Goal: Find specific page/section

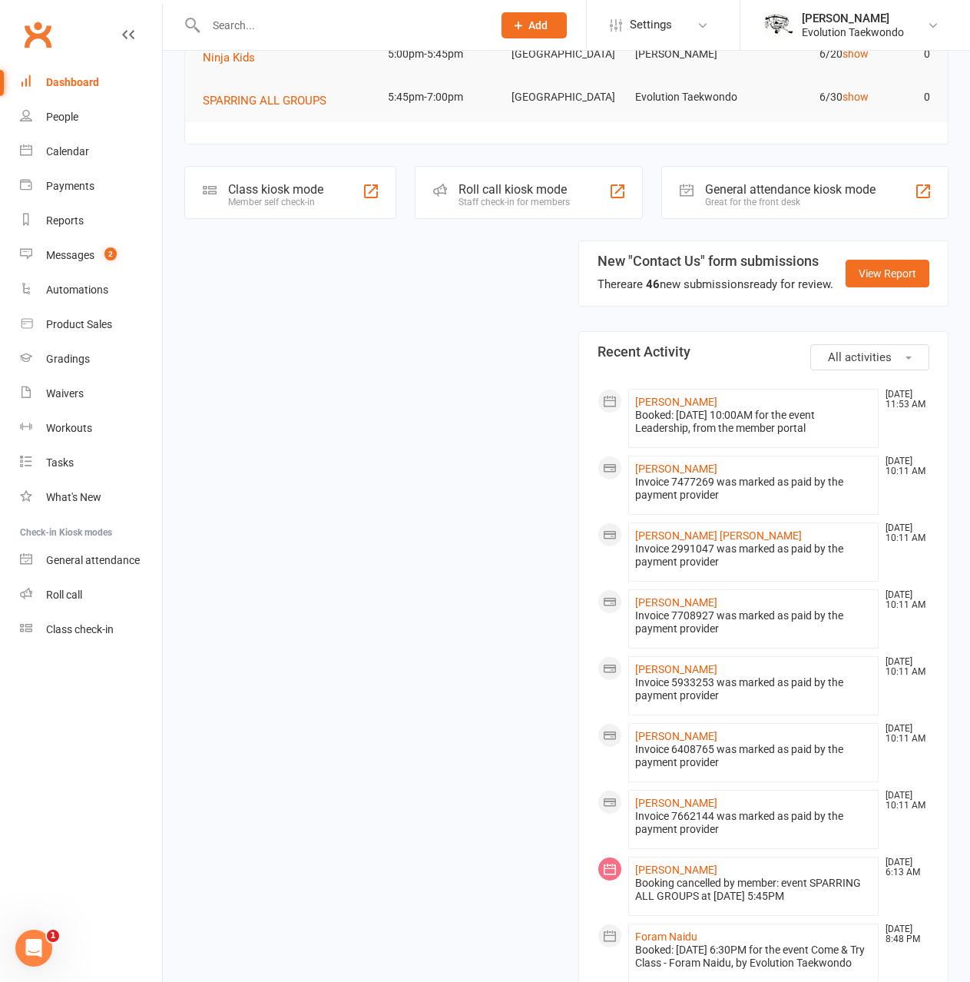
scroll to position [231, 0]
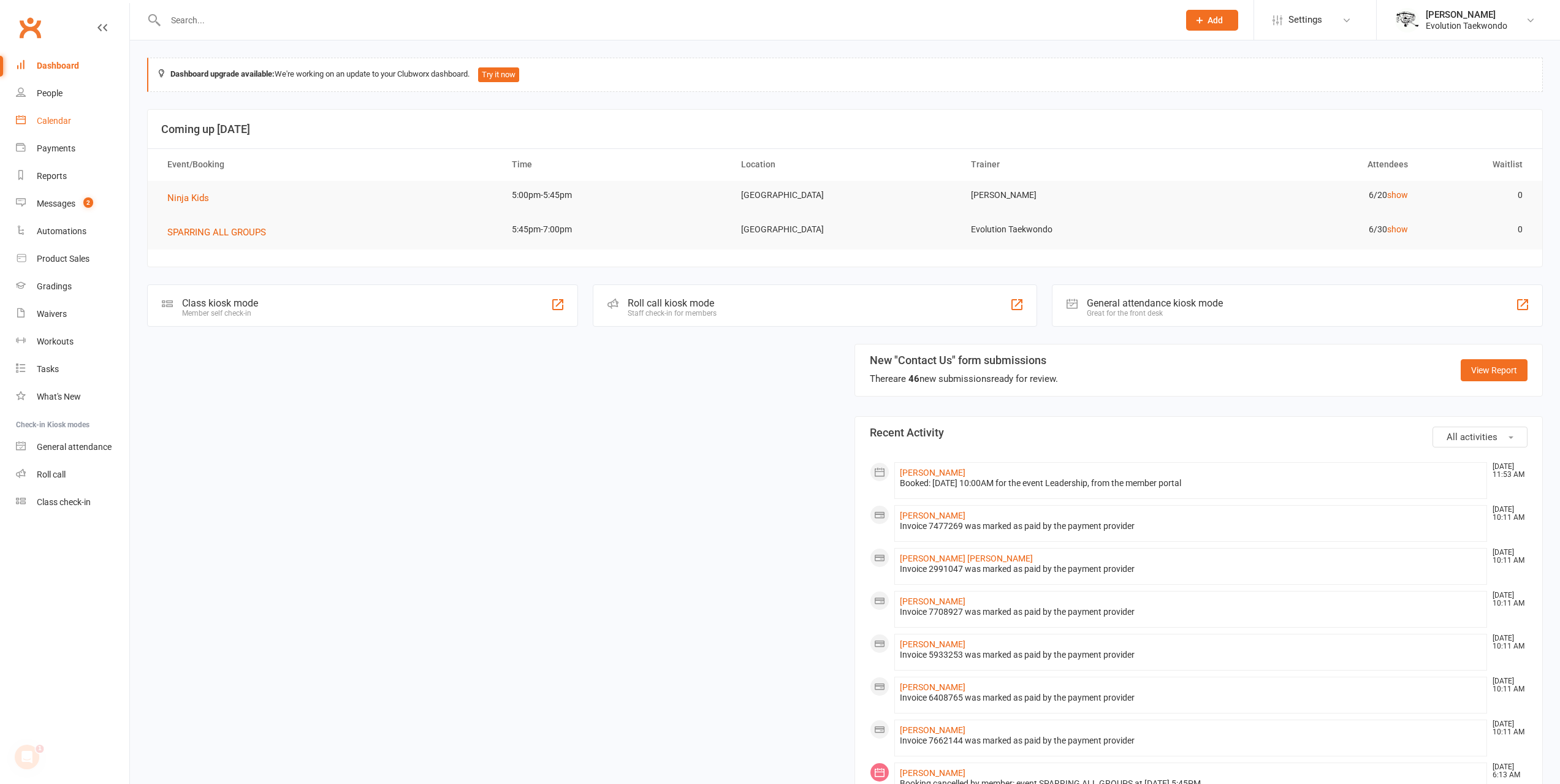
click at [71, 118] on link "Calendar" at bounding box center [73, 120] width 113 height 28
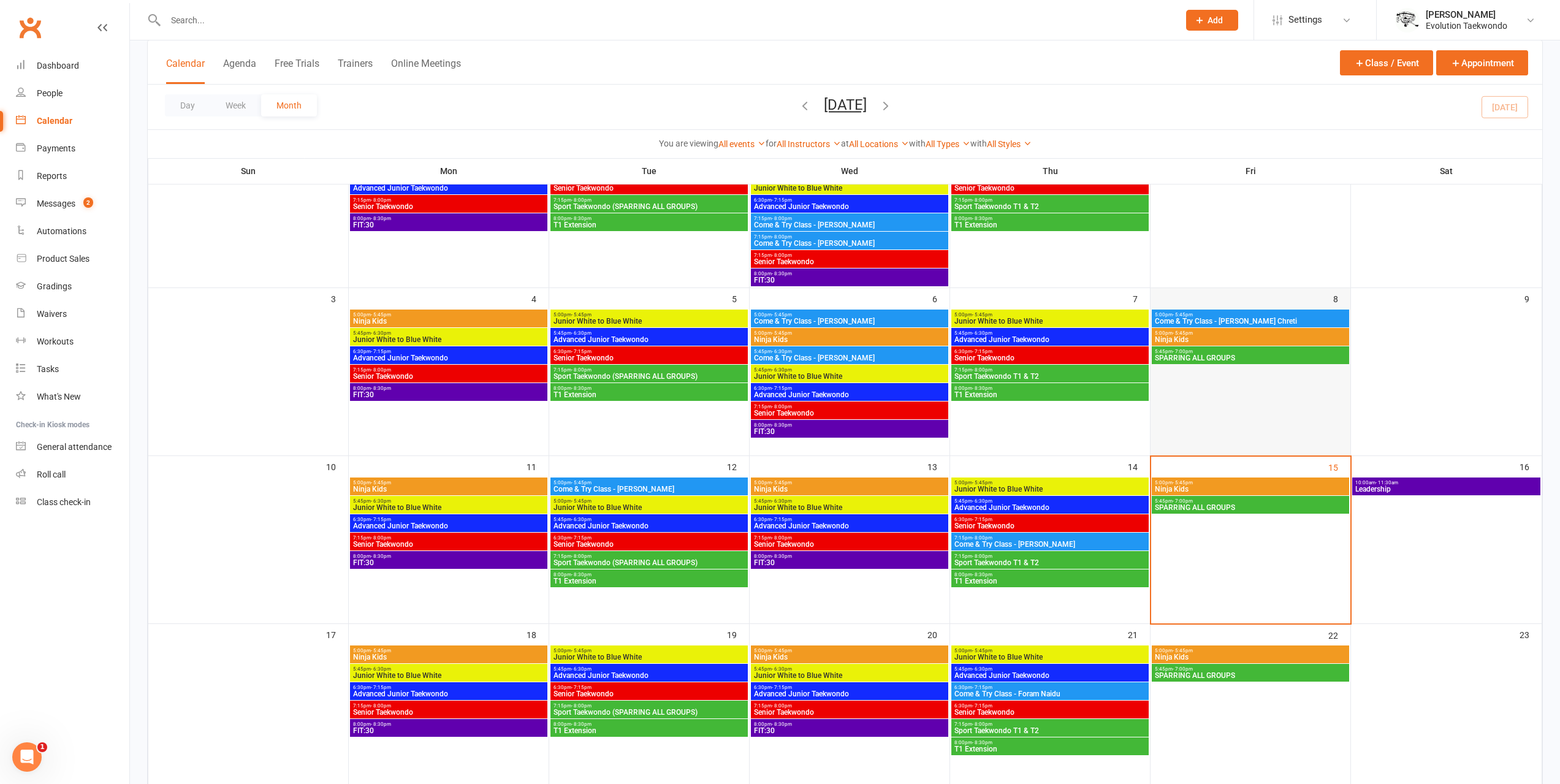
scroll to position [184, 0]
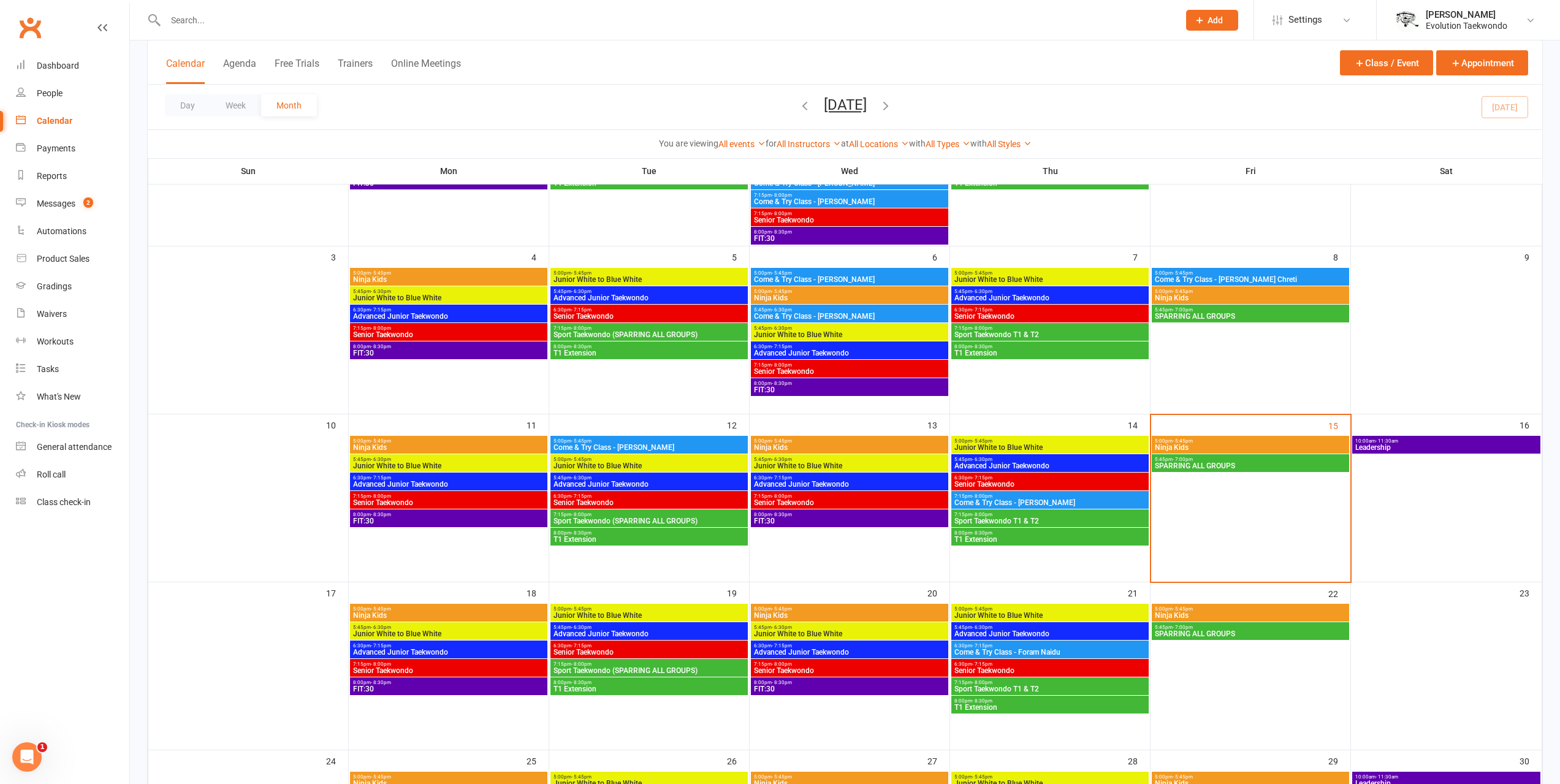
click at [1195, 307] on span "5:45pm - 7:00pm" at bounding box center [1250, 309] width 192 height 6
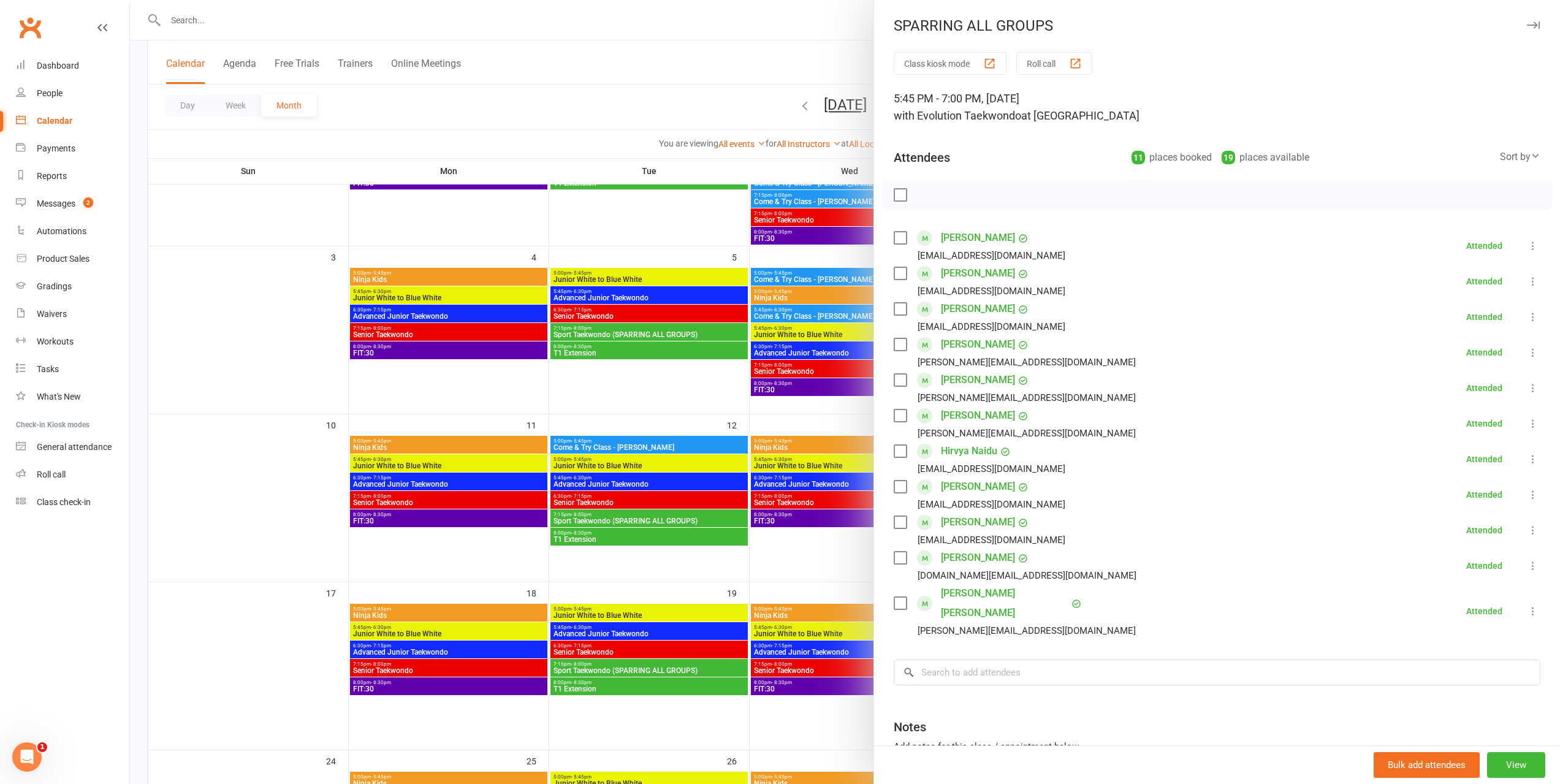
click at [778, 340] on div at bounding box center [845, 392] width 1431 height 784
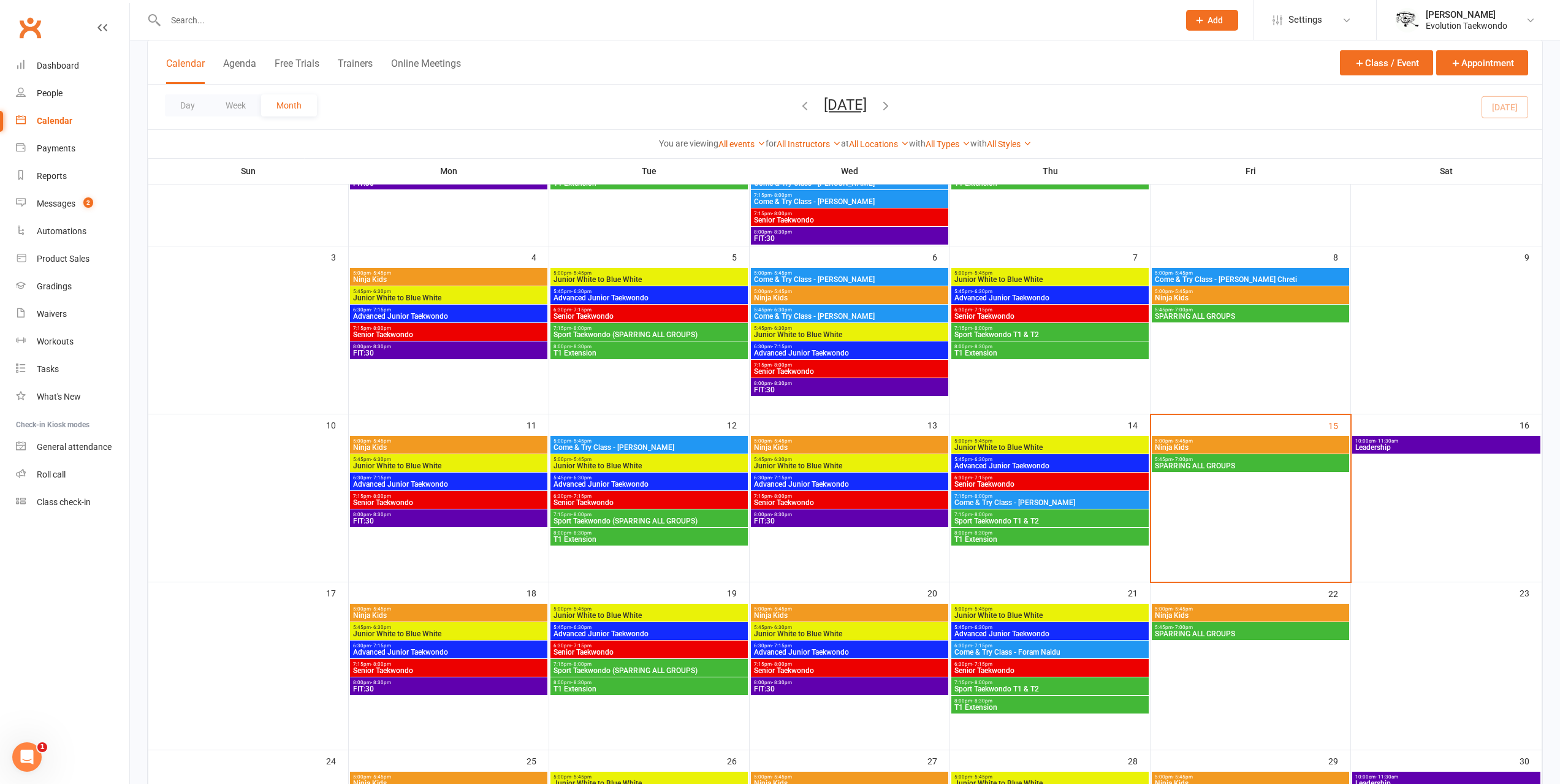
click at [1209, 467] on span "SPARRING ALL GROUPS" at bounding box center [1250, 465] width 192 height 7
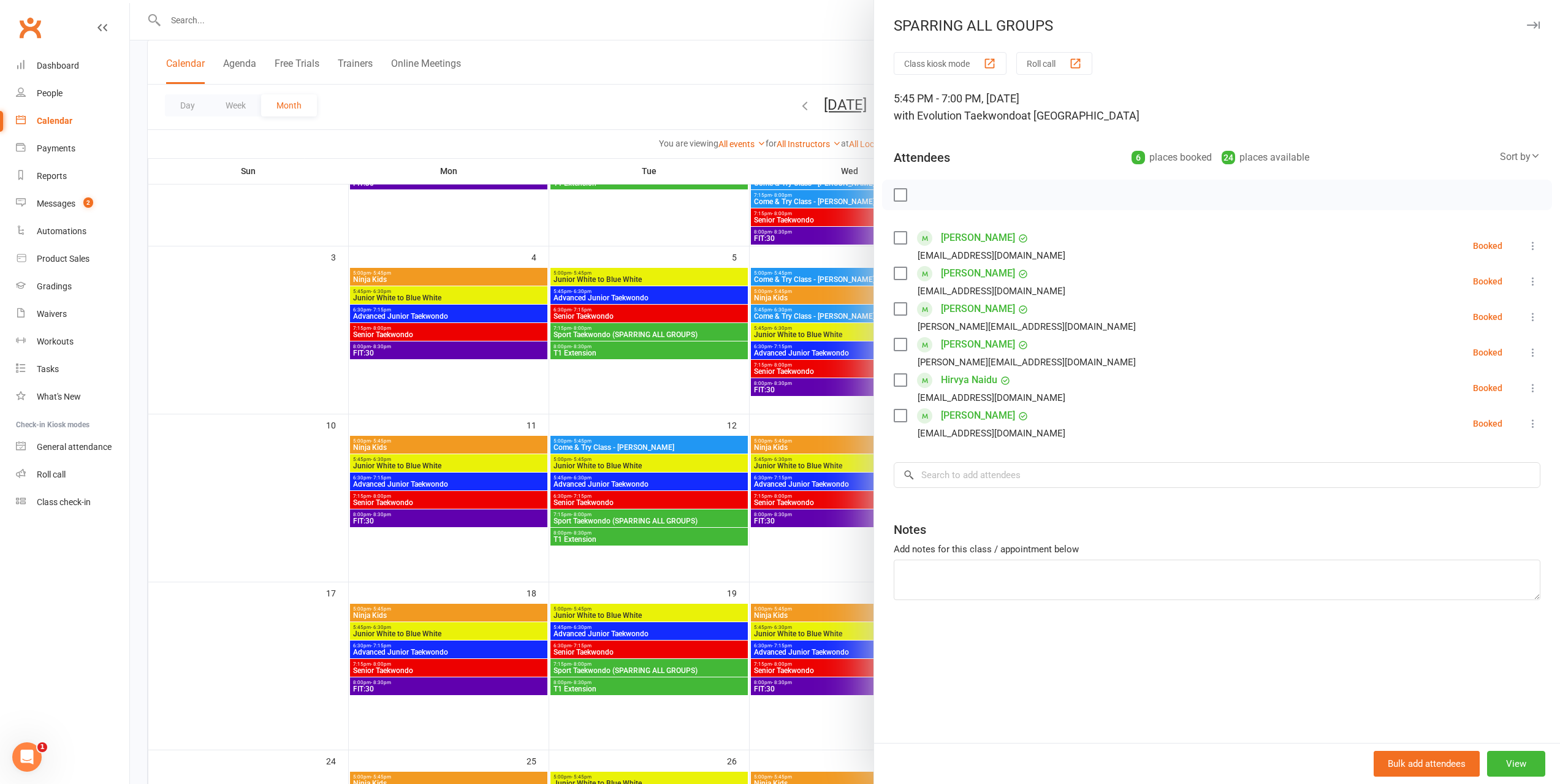
drag, startPoint x: 703, startPoint y: 353, endPoint x: 735, endPoint y: 344, distance: 33.2
click at [705, 353] on div at bounding box center [845, 392] width 1431 height 784
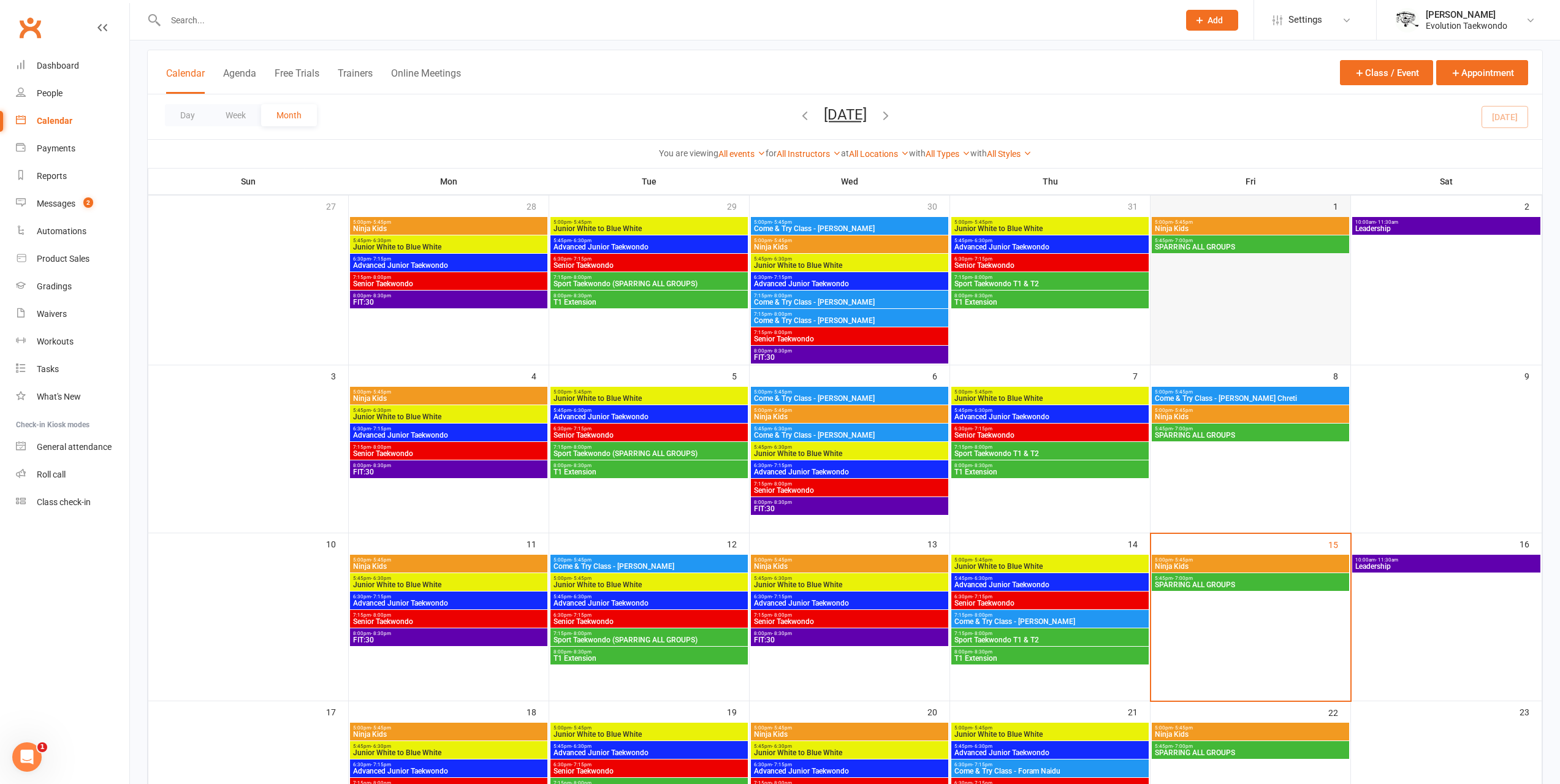
scroll to position [61, 0]
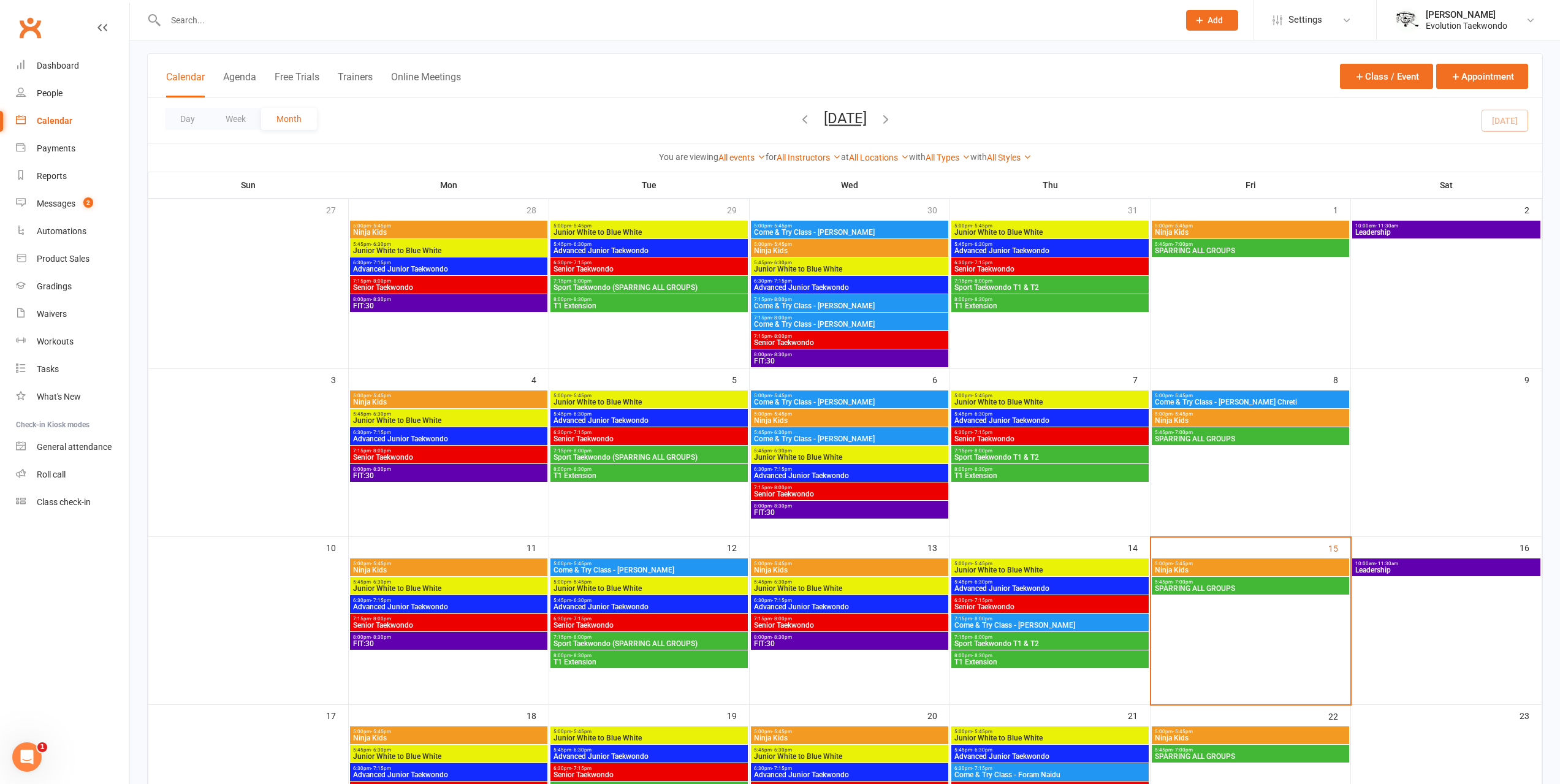
click at [1191, 250] on span "SPARRING ALL GROUPS" at bounding box center [1250, 250] width 192 height 7
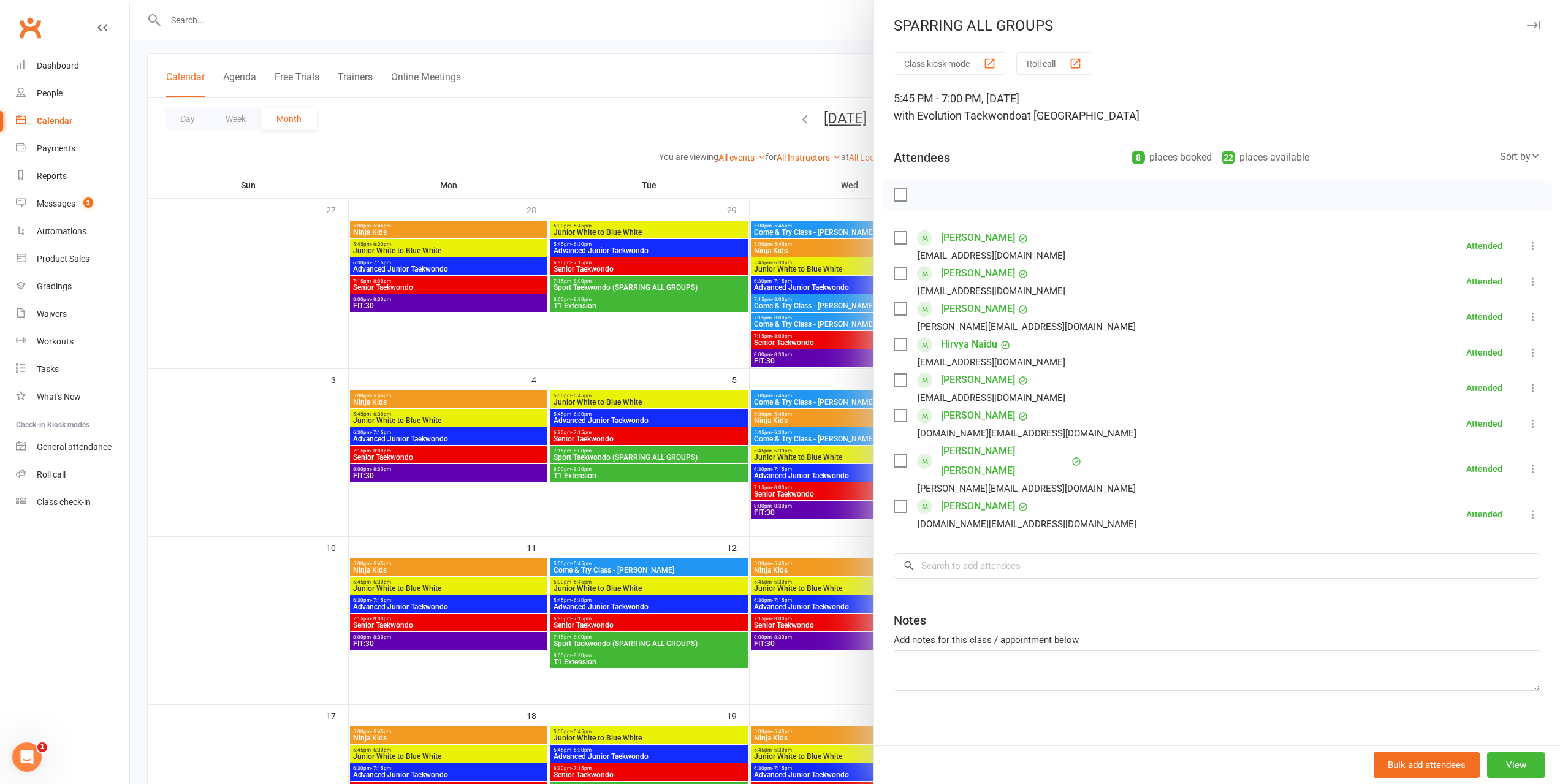
drag, startPoint x: 688, startPoint y: 405, endPoint x: 681, endPoint y: 406, distance: 7.1
click at [687, 405] on div at bounding box center [845, 392] width 1431 height 784
